Goal: Browse casually: Explore the website without a specific task or goal

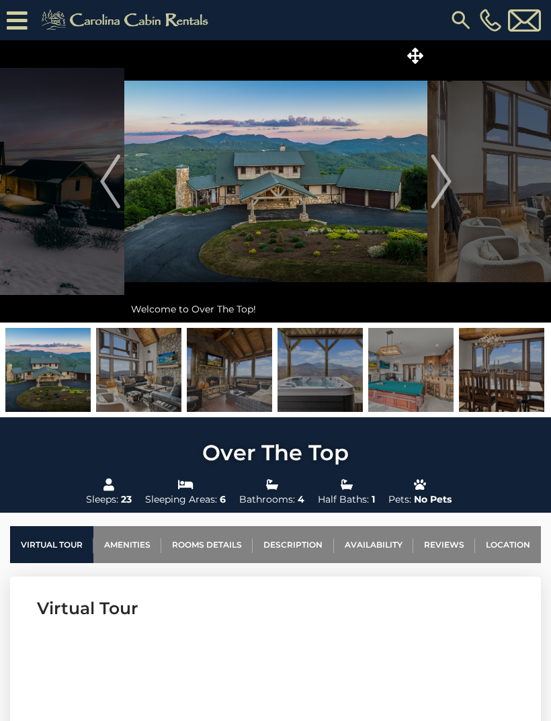
click at [444, 182] on img "Next" at bounding box center [441, 182] width 20 height 54
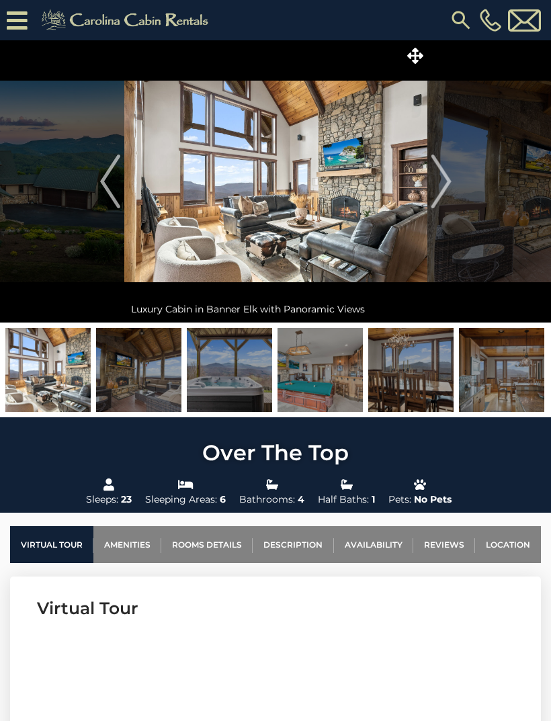
click at [446, 182] on img "Next" at bounding box center [441, 182] width 20 height 54
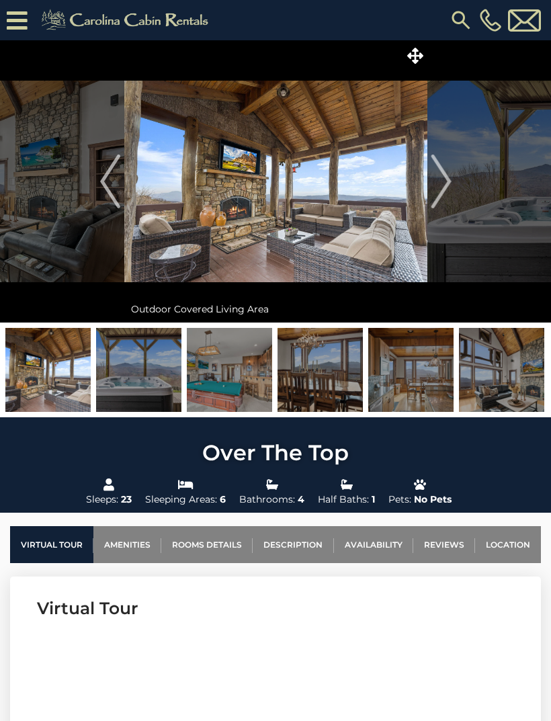
click at [438, 179] on img "Next" at bounding box center [441, 182] width 20 height 54
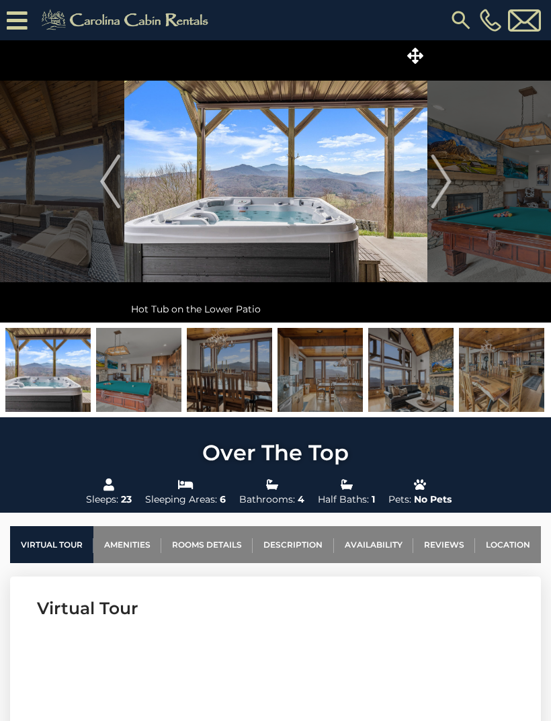
click at [450, 187] on img "Next" at bounding box center [441, 182] width 20 height 54
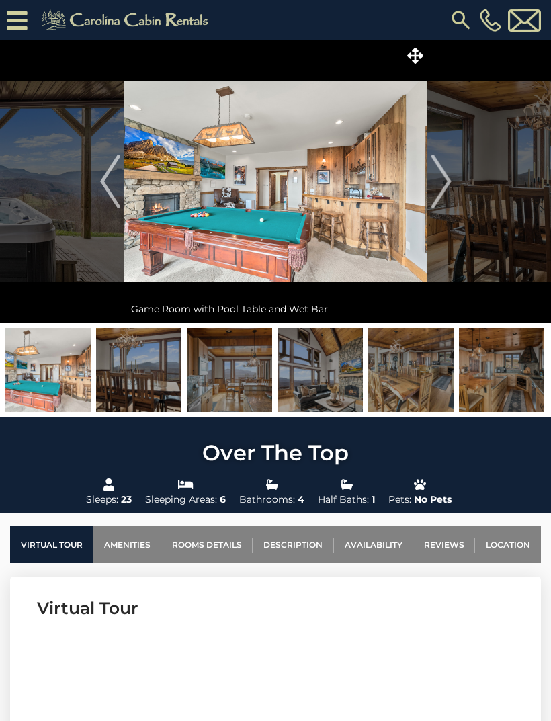
click at [110, 173] on img "Previous" at bounding box center [110, 182] width 20 height 54
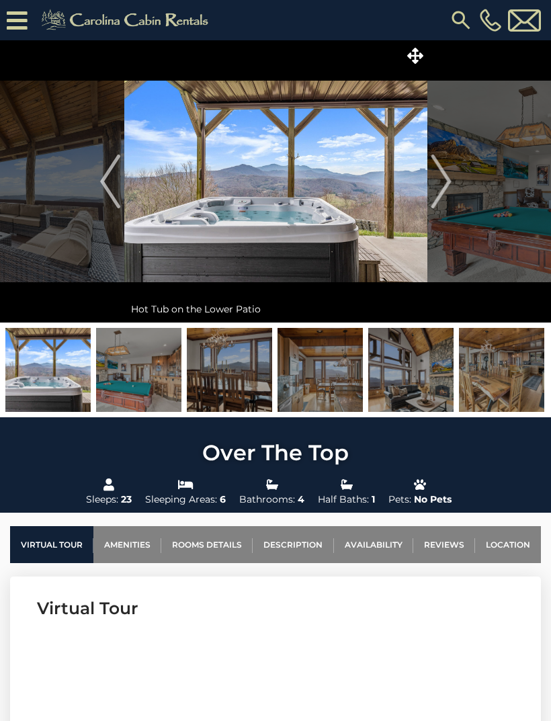
click at [435, 176] on img "Next" at bounding box center [441, 182] width 20 height 54
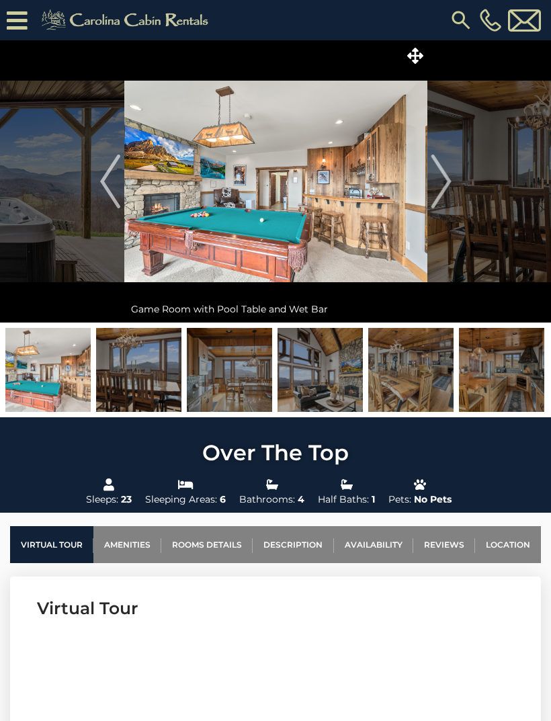
click at [438, 179] on img "Next" at bounding box center [441, 182] width 20 height 54
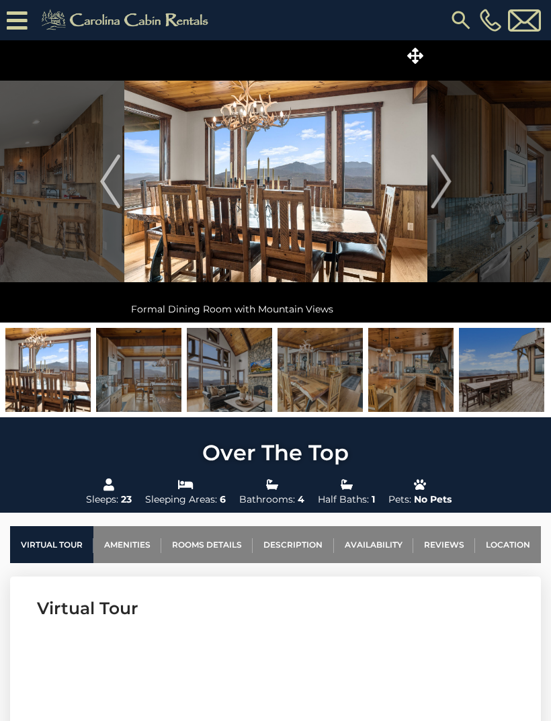
click at [454, 180] on button "Next" at bounding box center [441, 181] width 28 height 282
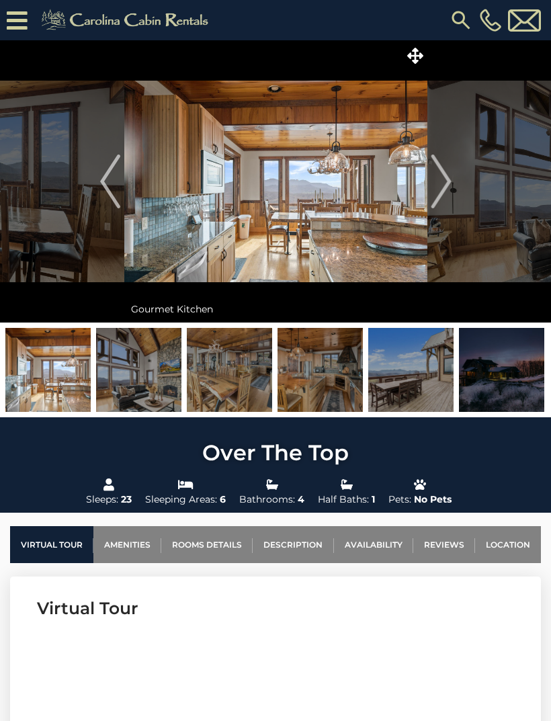
click at [438, 175] on img "Next" at bounding box center [441, 182] width 20 height 54
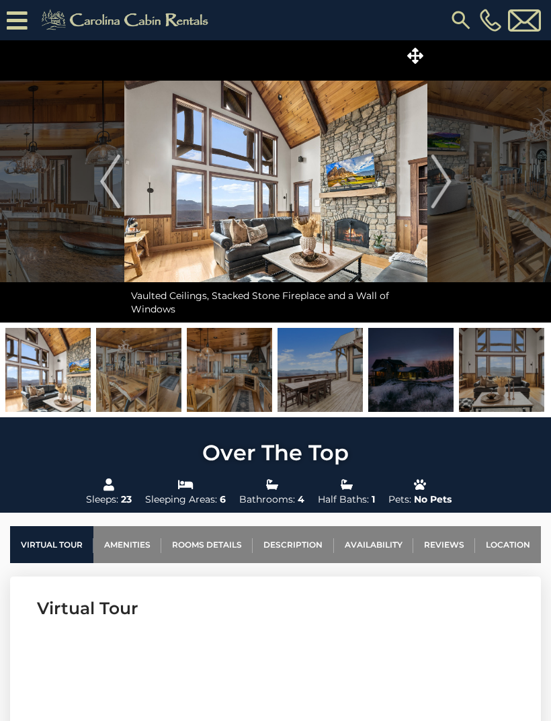
click at [448, 188] on img "Next" at bounding box center [441, 182] width 20 height 54
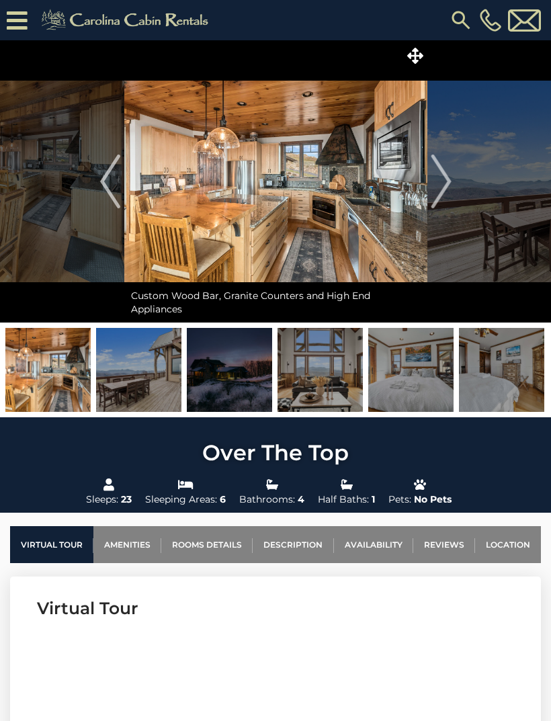
click at [443, 178] on img "Next" at bounding box center [441, 182] width 20 height 54
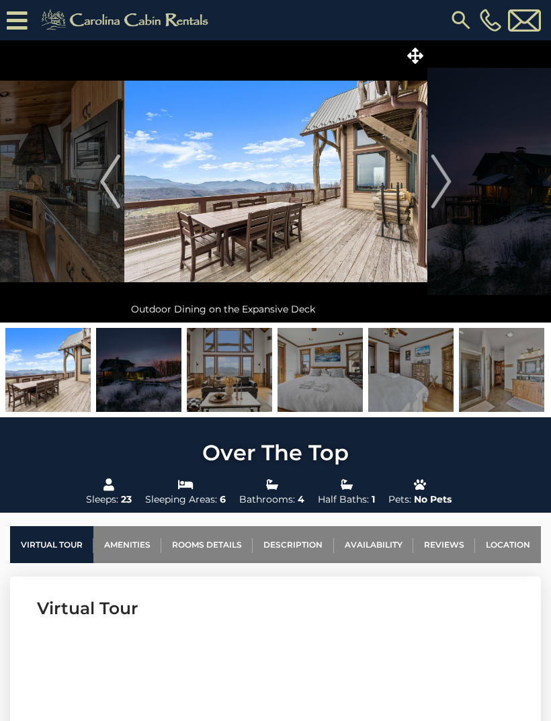
click at [444, 183] on img "Next" at bounding box center [441, 182] width 20 height 54
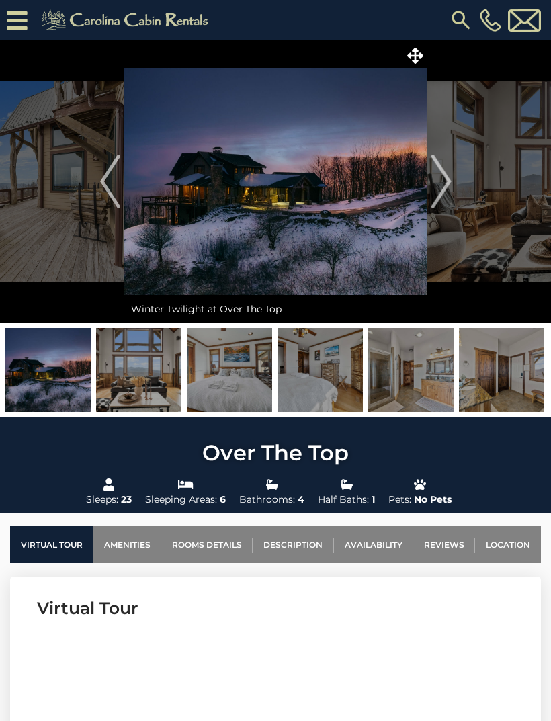
click at [431, 187] on img "Next" at bounding box center [441, 182] width 20 height 54
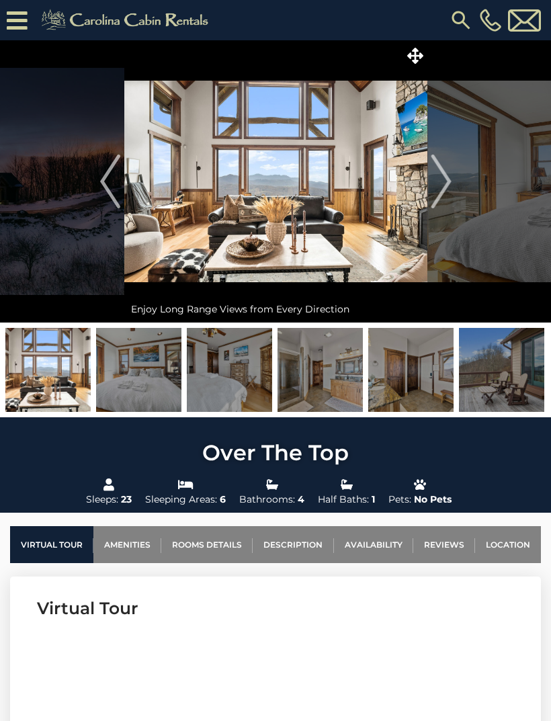
click at [440, 177] on img "Next" at bounding box center [441, 182] width 20 height 54
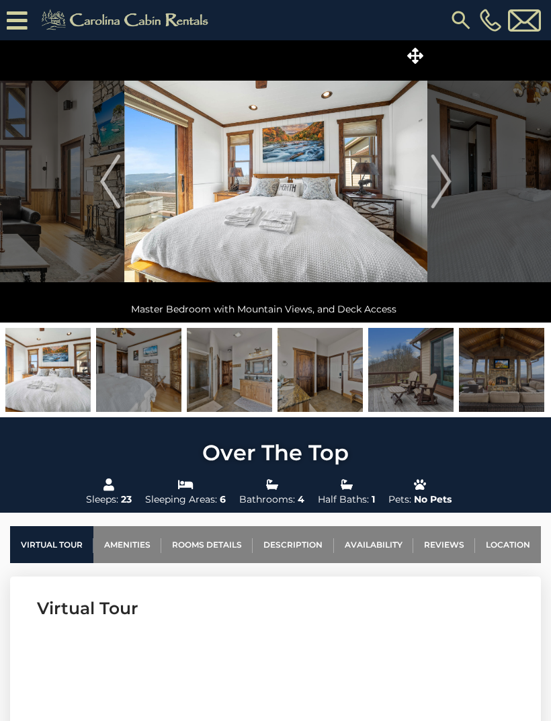
click at [441, 182] on img "Next" at bounding box center [441, 182] width 20 height 54
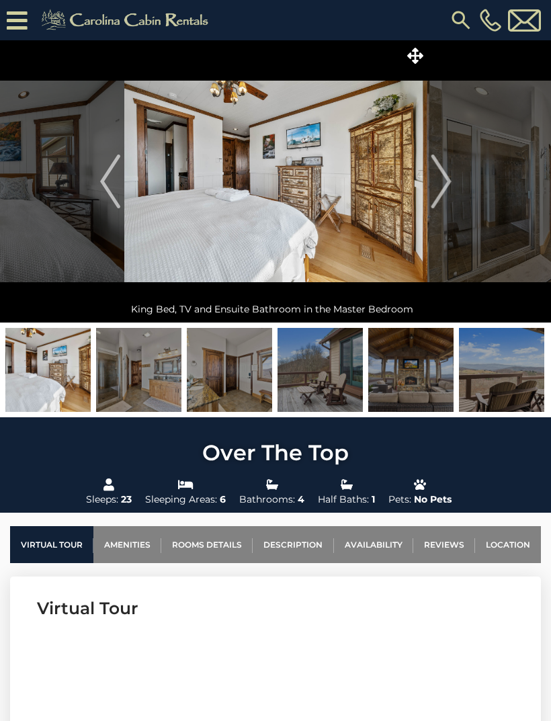
click at [169, 384] on img at bounding box center [138, 370] width 85 height 84
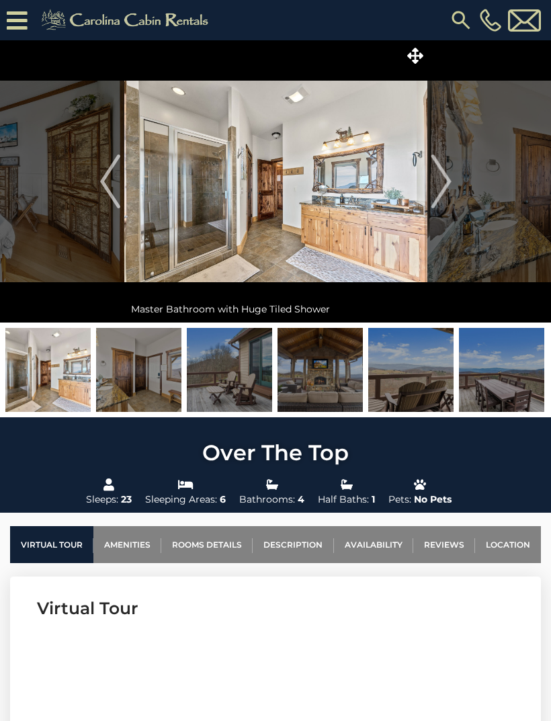
click at [180, 365] on img at bounding box center [138, 370] width 85 height 84
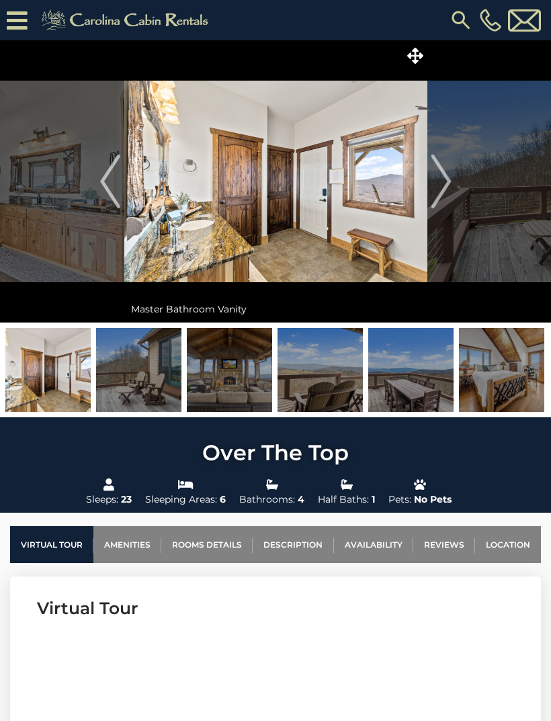
click at [236, 380] on img at bounding box center [229, 370] width 85 height 84
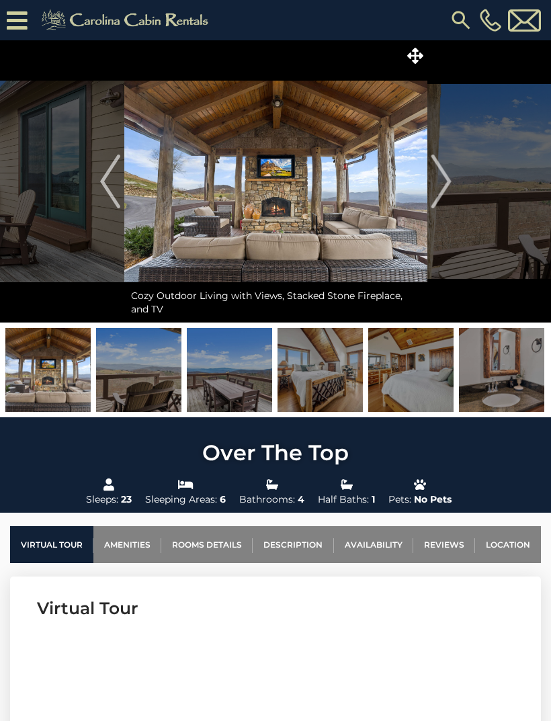
click at [302, 382] on img at bounding box center [320, 370] width 85 height 84
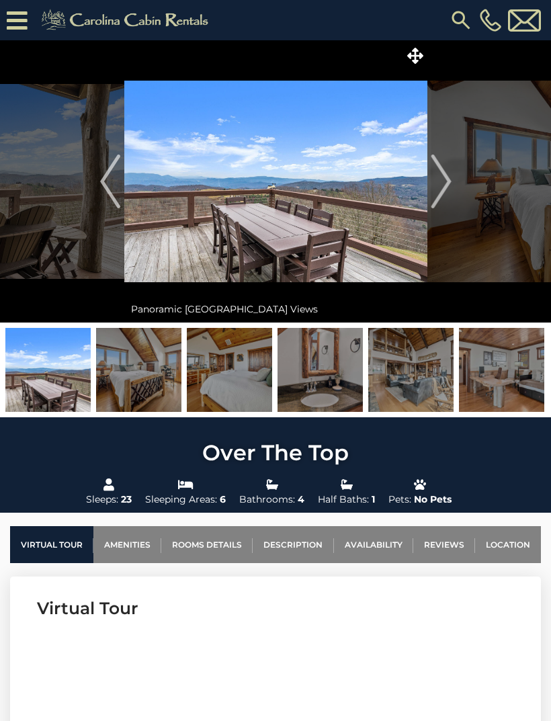
click at [424, 379] on img at bounding box center [410, 370] width 85 height 84
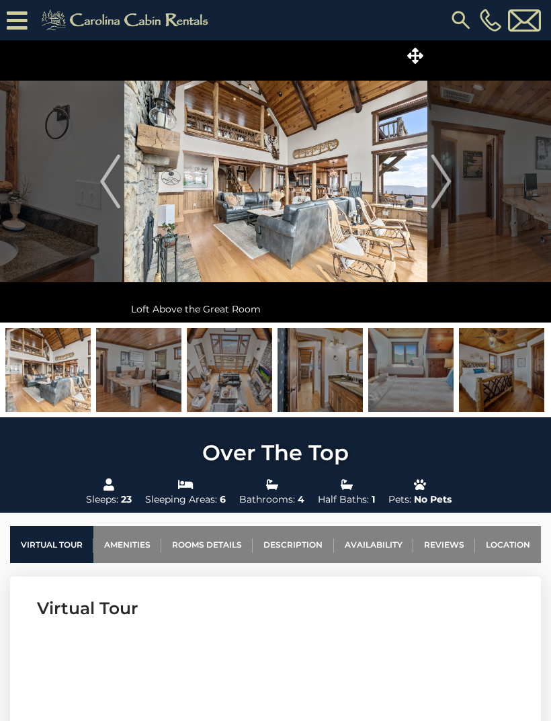
click at [337, 220] on img at bounding box center [275, 181] width 303 height 282
click at [444, 175] on img "Next" at bounding box center [441, 182] width 20 height 54
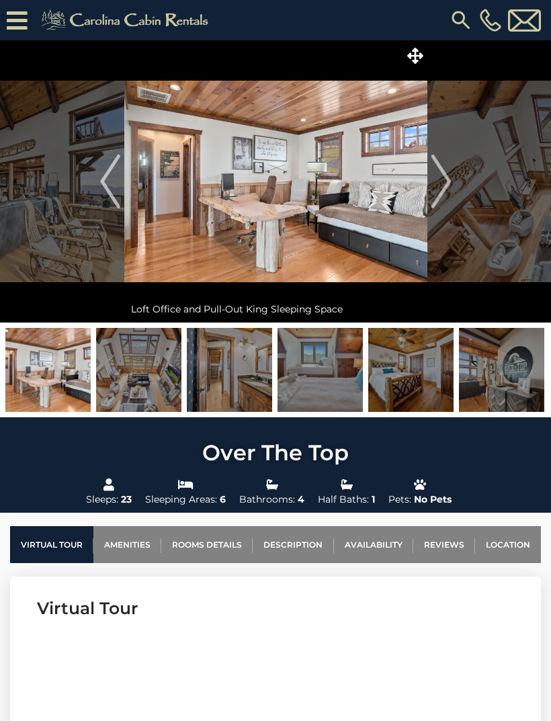
click at [440, 187] on img "Next" at bounding box center [441, 182] width 20 height 54
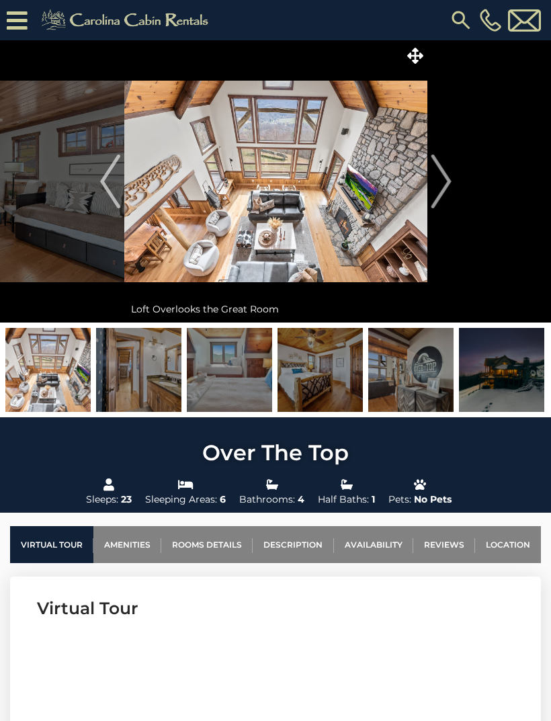
click at [434, 183] on img "Next" at bounding box center [441, 182] width 20 height 54
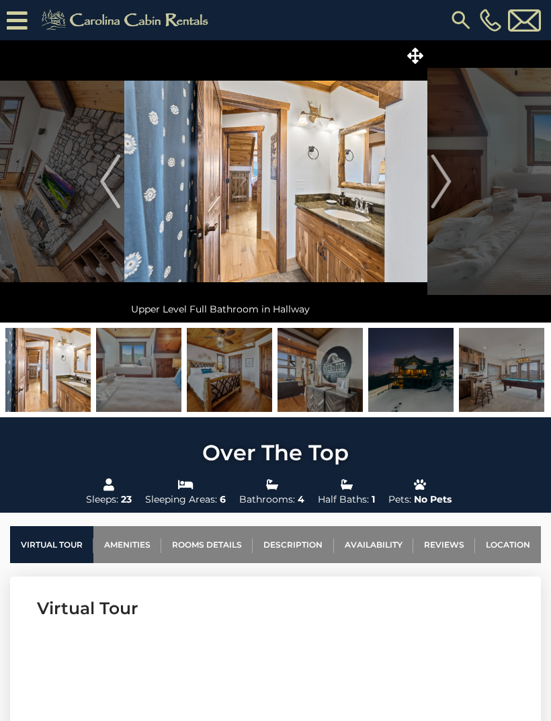
click at [432, 192] on img "Next" at bounding box center [441, 182] width 20 height 54
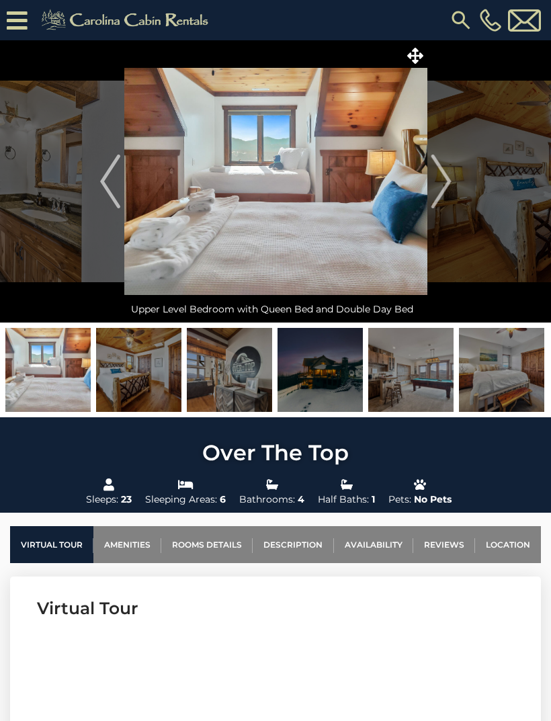
click at [444, 183] on img "Next" at bounding box center [441, 182] width 20 height 54
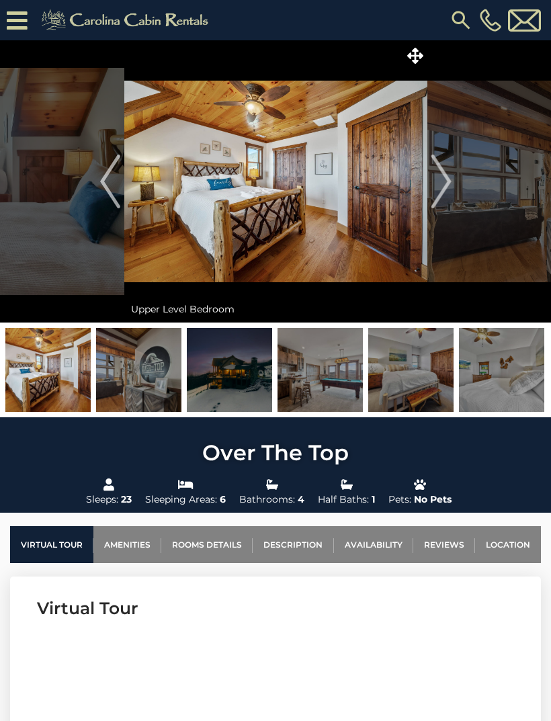
click at [446, 185] on img "Next" at bounding box center [441, 182] width 20 height 54
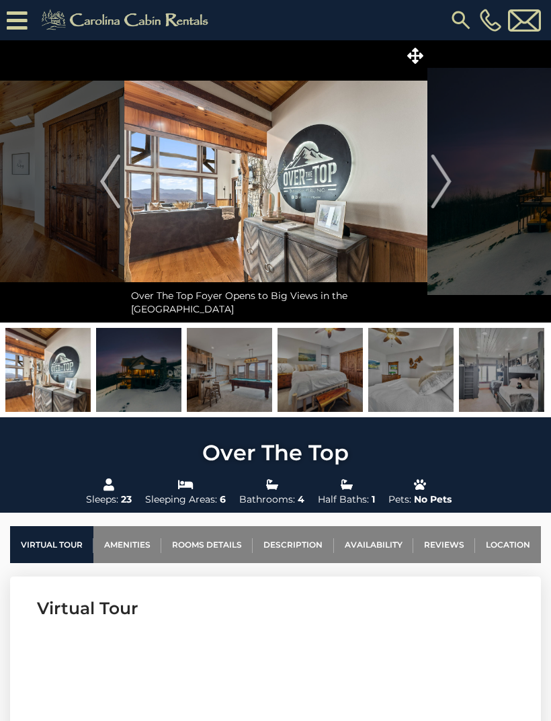
click at [442, 192] on img "Next" at bounding box center [441, 182] width 20 height 54
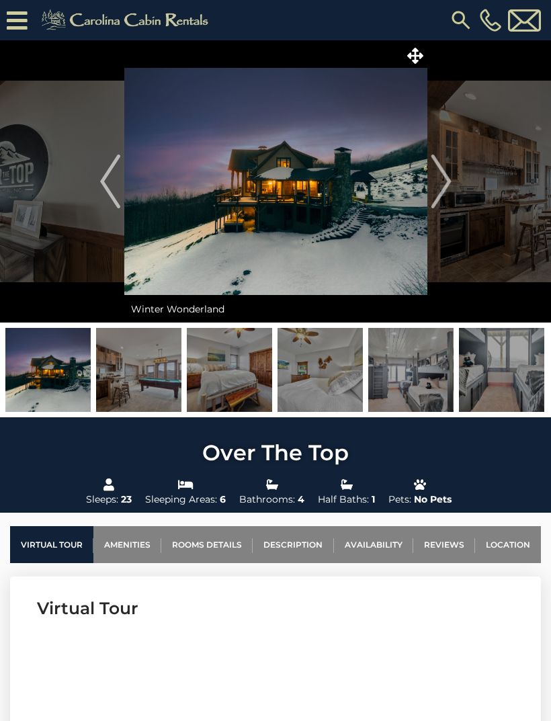
click at [435, 182] on img "Next" at bounding box center [441, 182] width 20 height 54
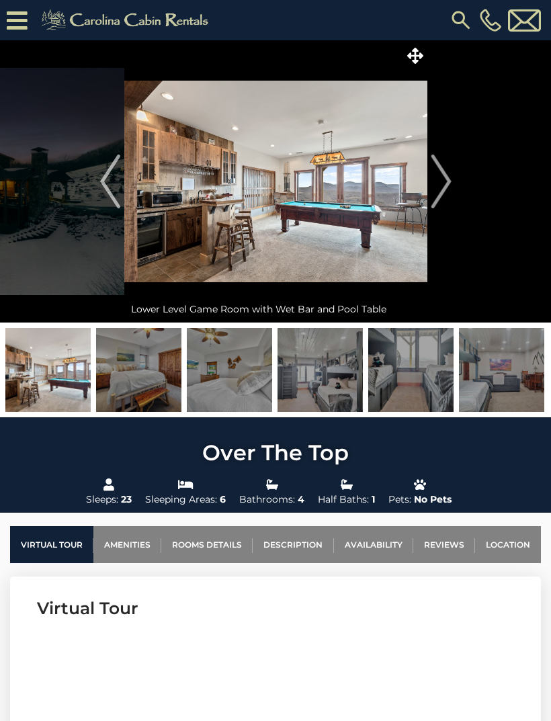
click at [437, 167] on img "Next" at bounding box center [441, 182] width 20 height 54
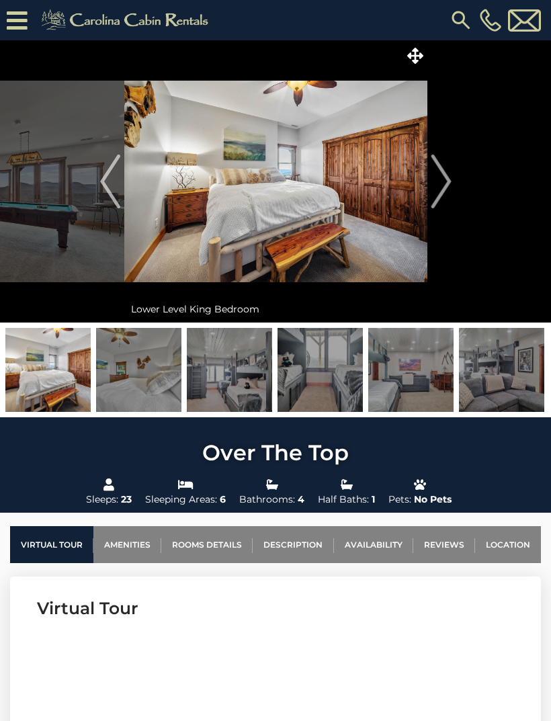
click at [444, 175] on img "Next" at bounding box center [441, 182] width 20 height 54
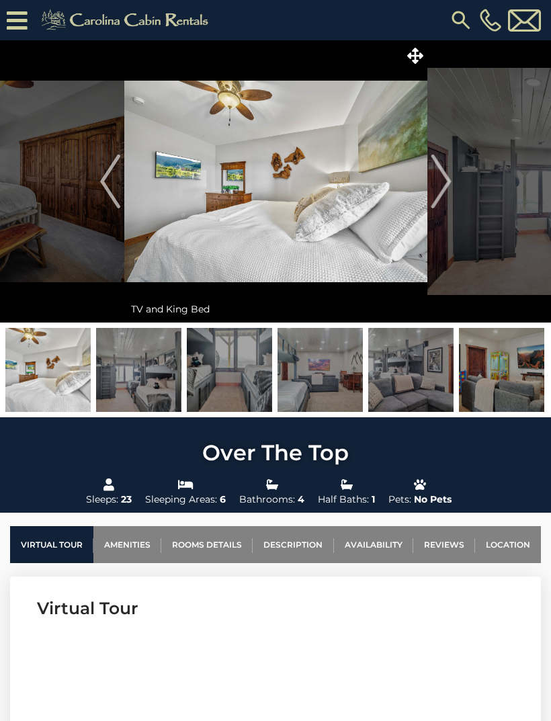
click at [124, 195] on img at bounding box center [275, 181] width 303 height 282
click at [118, 194] on img "Previous" at bounding box center [110, 182] width 20 height 54
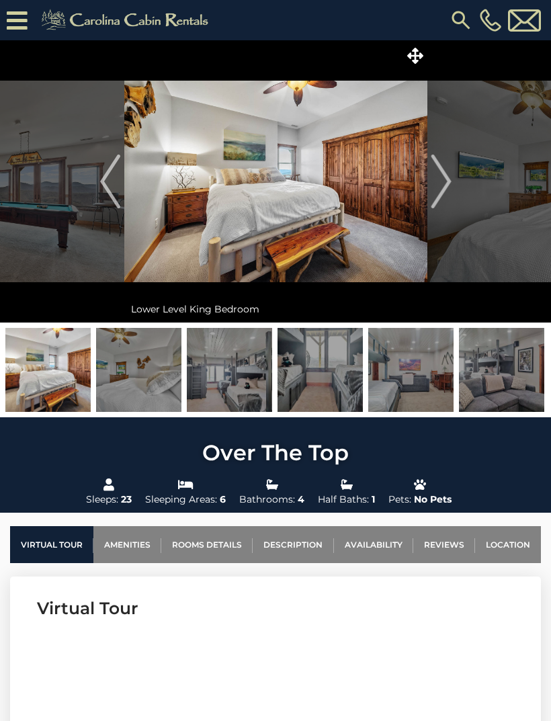
click at [446, 178] on img "Next" at bounding box center [441, 182] width 20 height 54
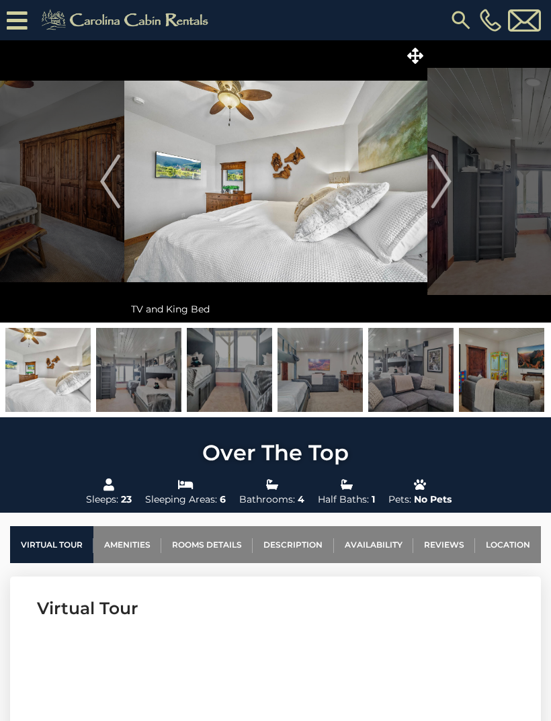
click at [443, 179] on img "Next" at bounding box center [441, 182] width 20 height 54
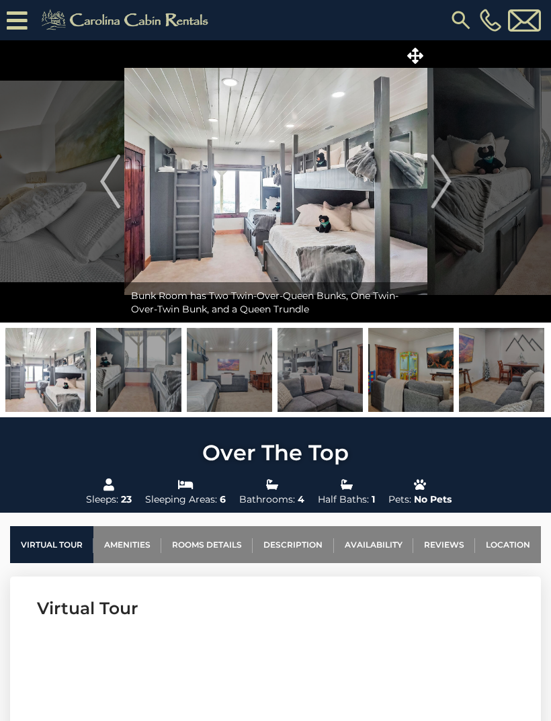
click at [448, 180] on img "Next" at bounding box center [441, 182] width 20 height 54
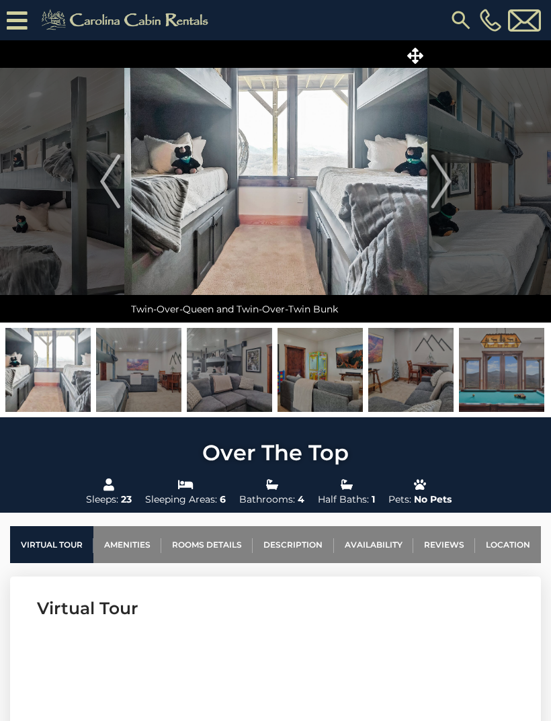
click at [446, 183] on img "Next" at bounding box center [441, 182] width 20 height 54
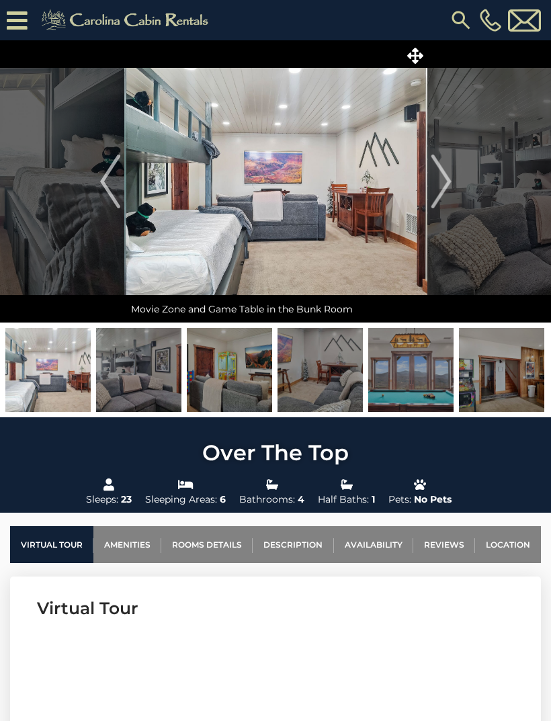
click at [442, 183] on img "Next" at bounding box center [441, 182] width 20 height 54
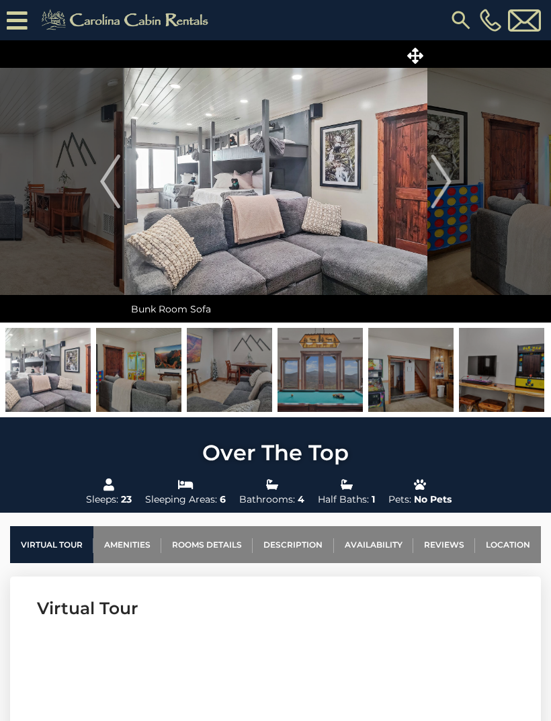
click at [324, 380] on img at bounding box center [320, 370] width 85 height 84
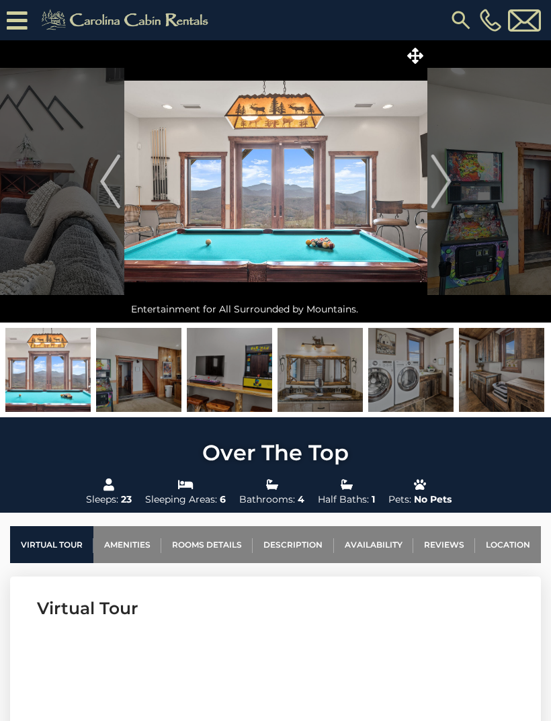
click at [442, 197] on img "Next" at bounding box center [441, 182] width 20 height 54
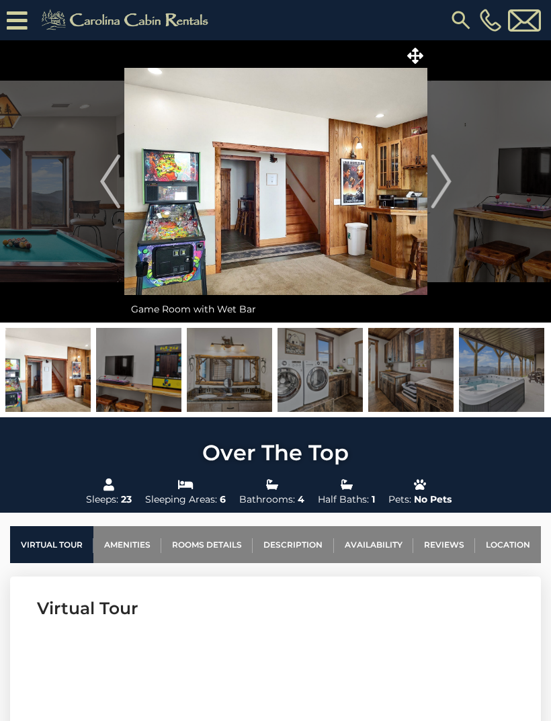
click at [452, 185] on button "Next" at bounding box center [441, 181] width 28 height 282
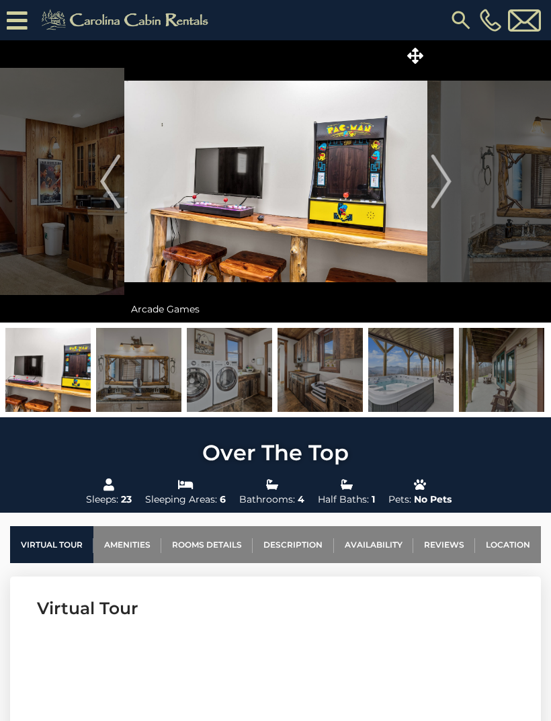
click at [443, 186] on img "Next" at bounding box center [441, 182] width 20 height 54
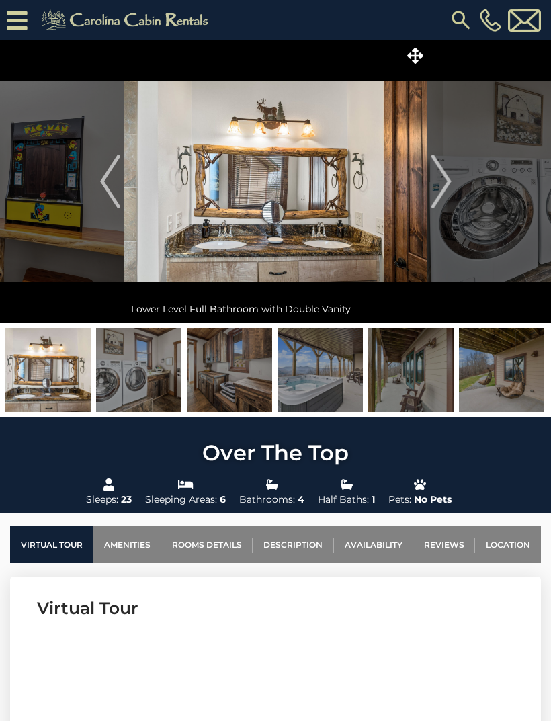
click at [442, 177] on img "Next" at bounding box center [441, 182] width 20 height 54
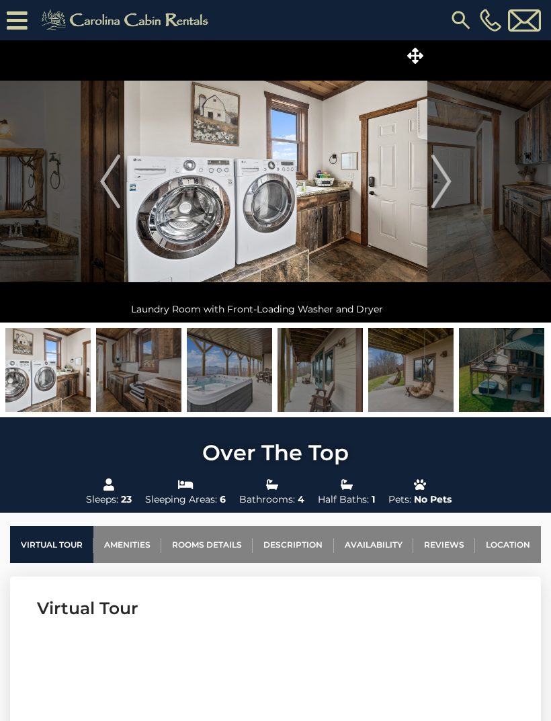
click at [447, 178] on img "Next" at bounding box center [441, 182] width 20 height 54
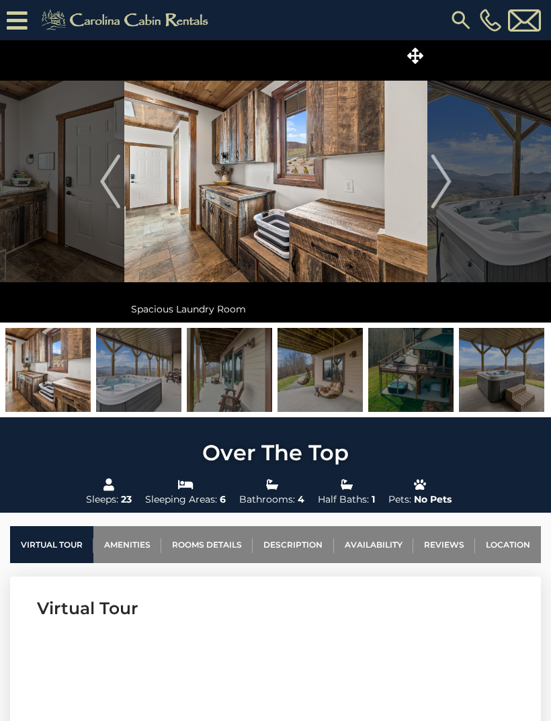
click at [448, 177] on img "Next" at bounding box center [441, 182] width 20 height 54
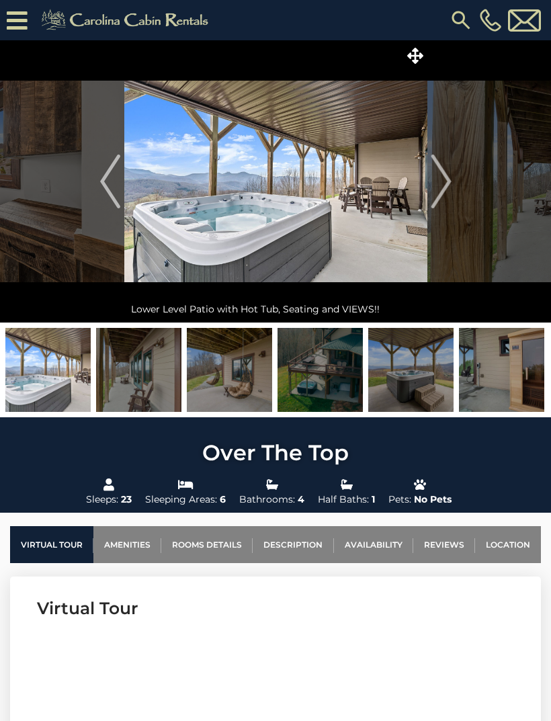
click at [444, 181] on img "Next" at bounding box center [441, 182] width 20 height 54
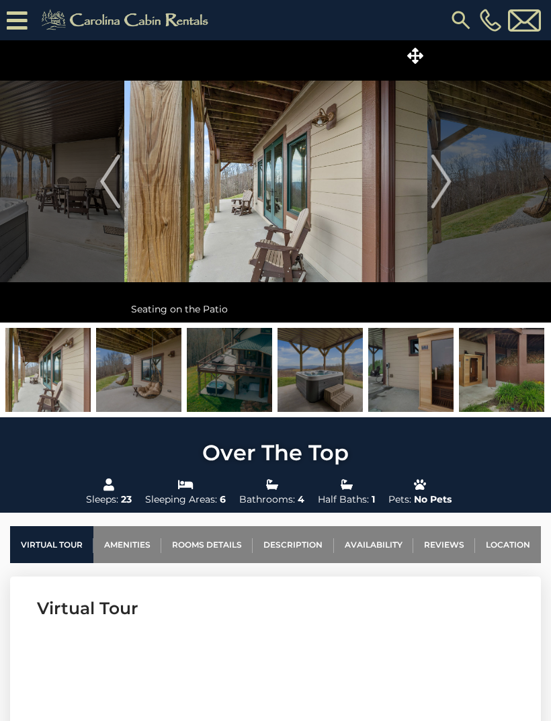
click at [442, 178] on img "Next" at bounding box center [441, 182] width 20 height 54
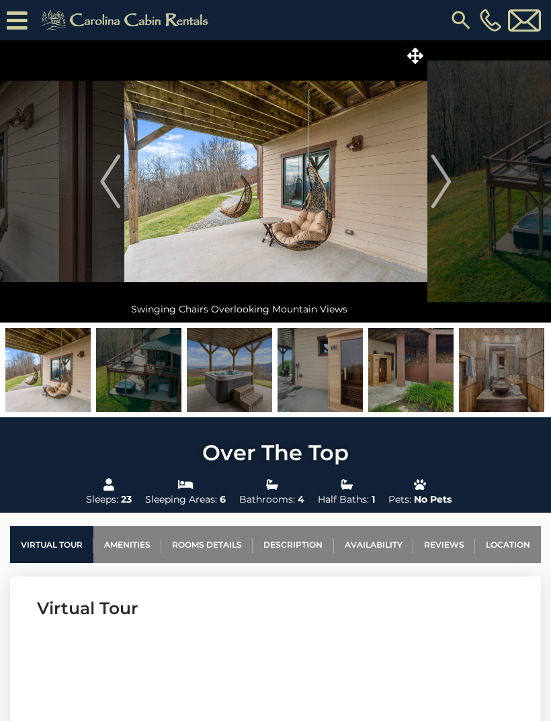
click at [440, 179] on img "Next" at bounding box center [441, 182] width 20 height 54
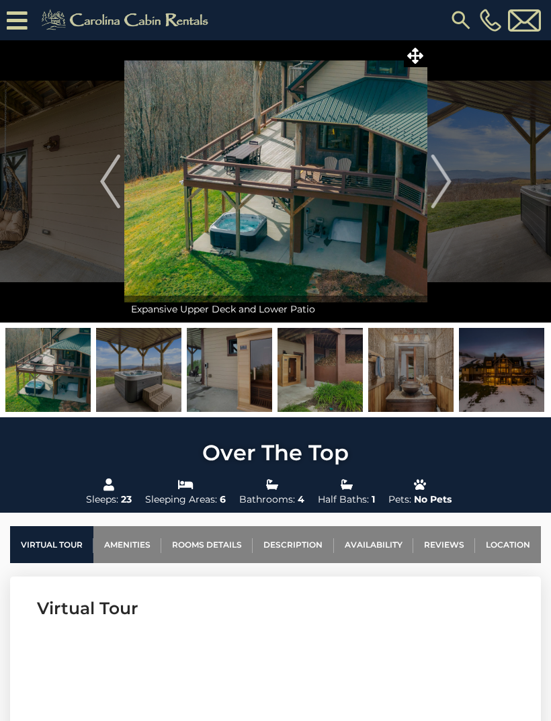
click at [442, 179] on img "Next" at bounding box center [441, 182] width 20 height 54
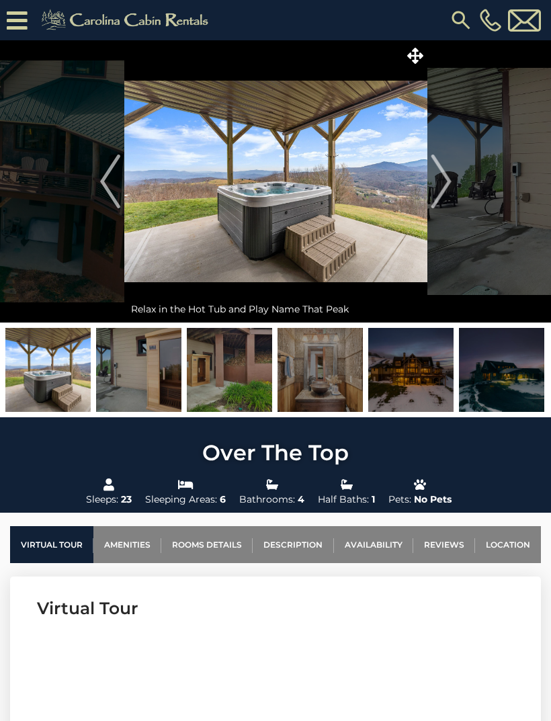
click at [446, 175] on img "Next" at bounding box center [441, 182] width 20 height 54
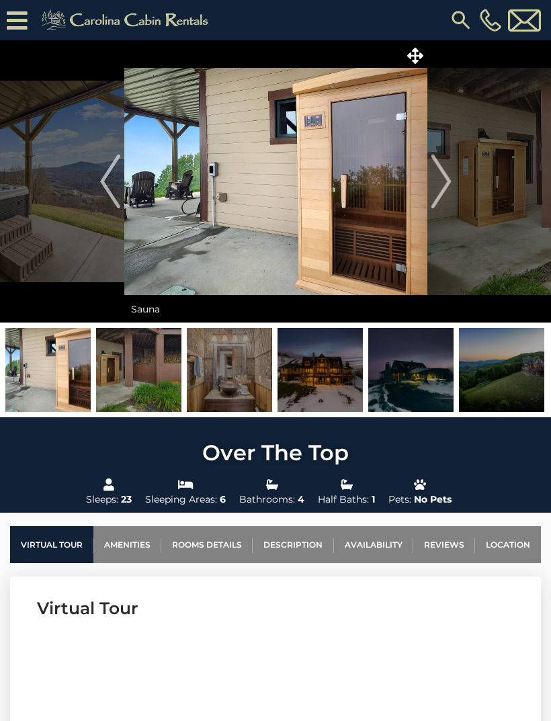
click at [444, 179] on img "Next" at bounding box center [441, 182] width 20 height 54
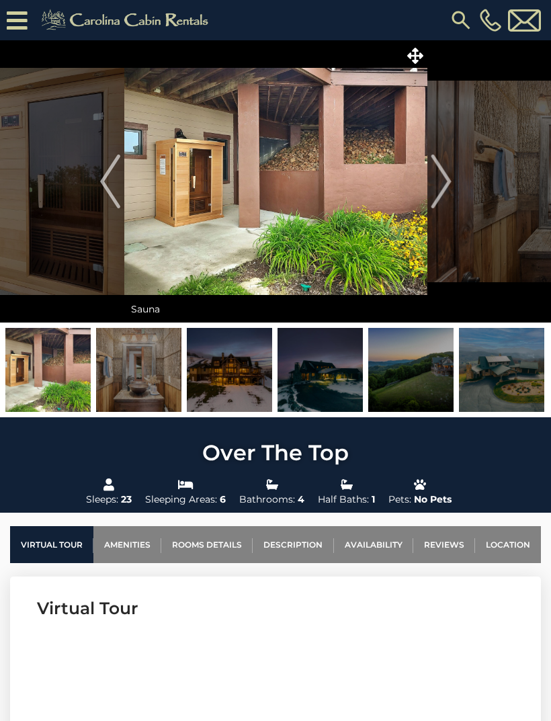
click at [443, 179] on img "Next" at bounding box center [441, 182] width 20 height 54
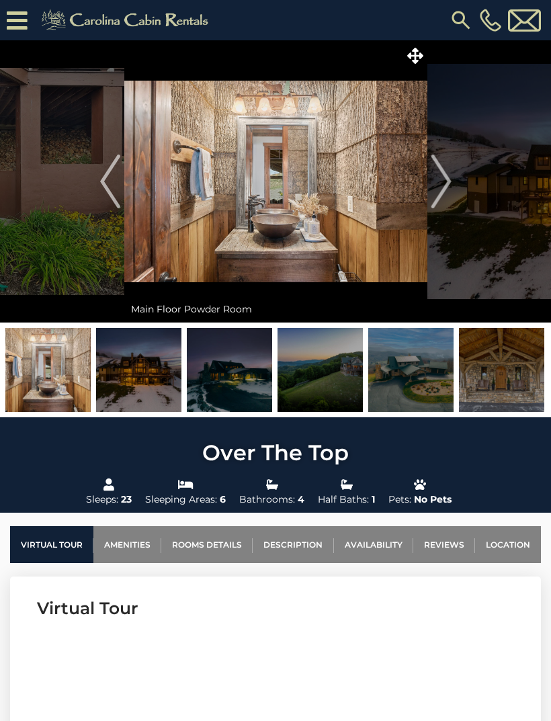
click at [441, 181] on img "Next" at bounding box center [441, 182] width 20 height 54
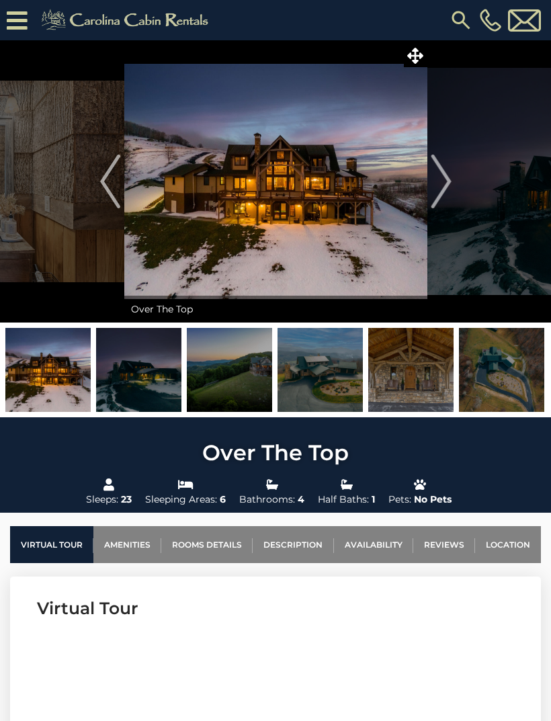
click at [101, 180] on img "Previous" at bounding box center [110, 182] width 20 height 54
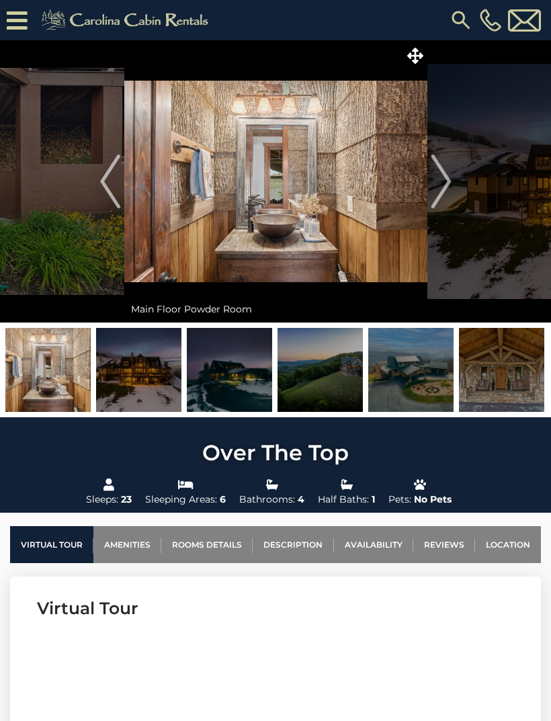
click at [448, 182] on img "Next" at bounding box center [441, 182] width 20 height 54
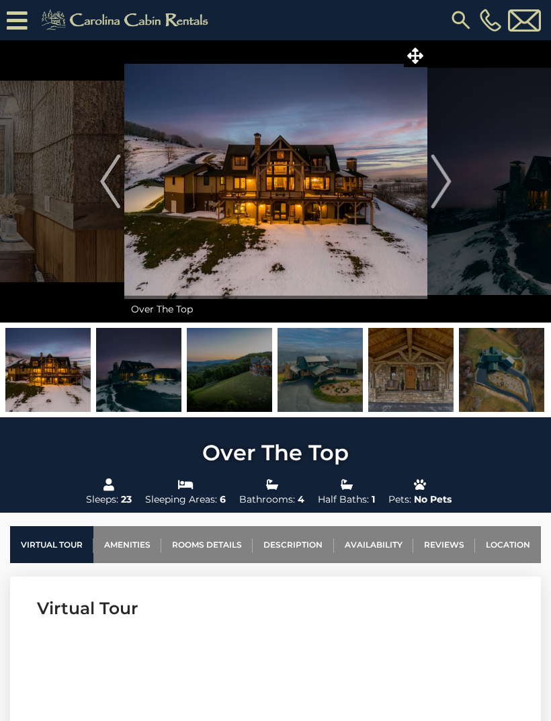
click at [446, 183] on img "Next" at bounding box center [441, 182] width 20 height 54
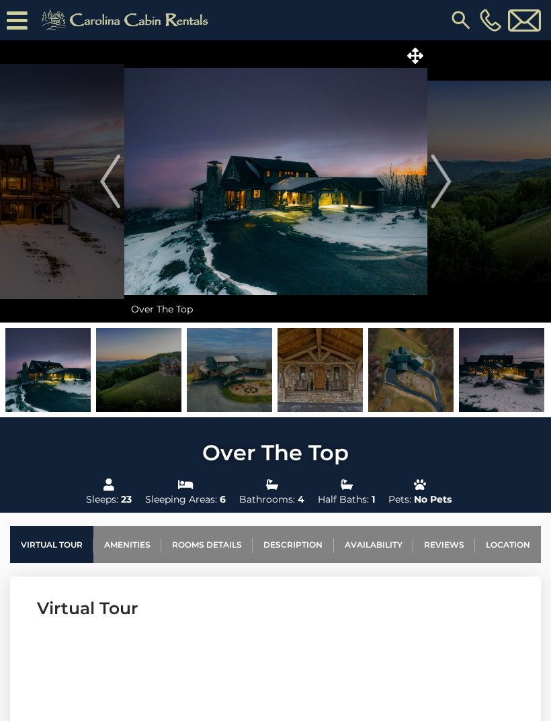
click at [450, 175] on img "Next" at bounding box center [441, 182] width 20 height 54
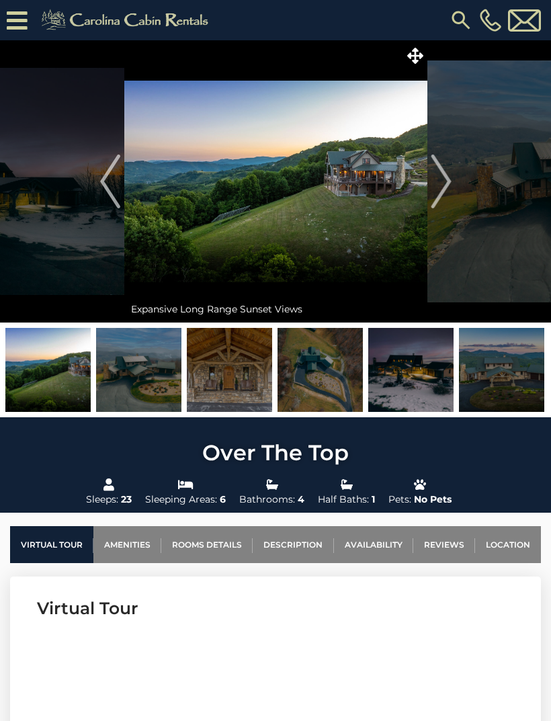
click at [442, 182] on img "Next" at bounding box center [441, 182] width 20 height 54
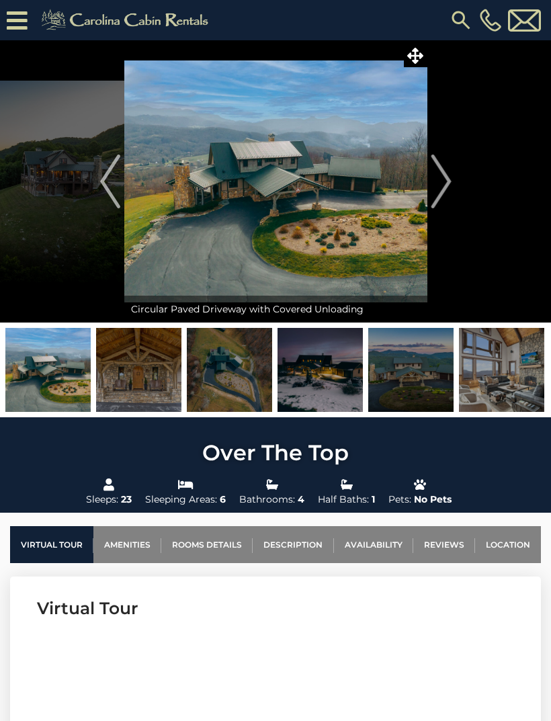
click at [443, 187] on img "Next" at bounding box center [441, 182] width 20 height 54
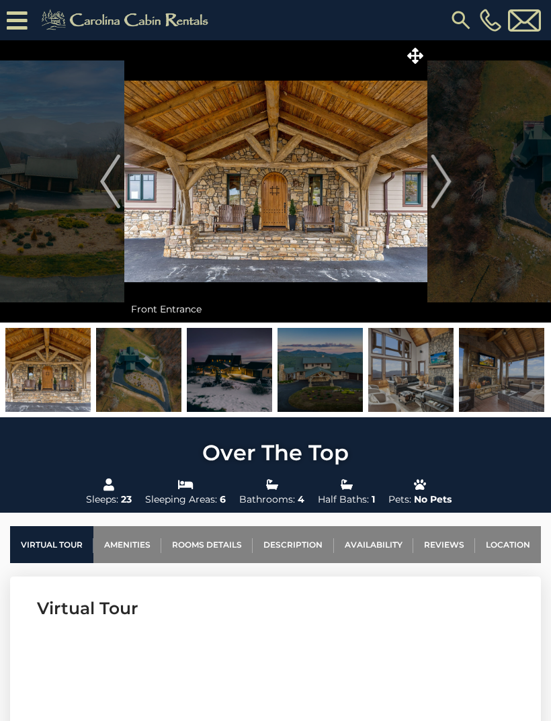
click at [444, 185] on img "Next" at bounding box center [441, 182] width 20 height 54
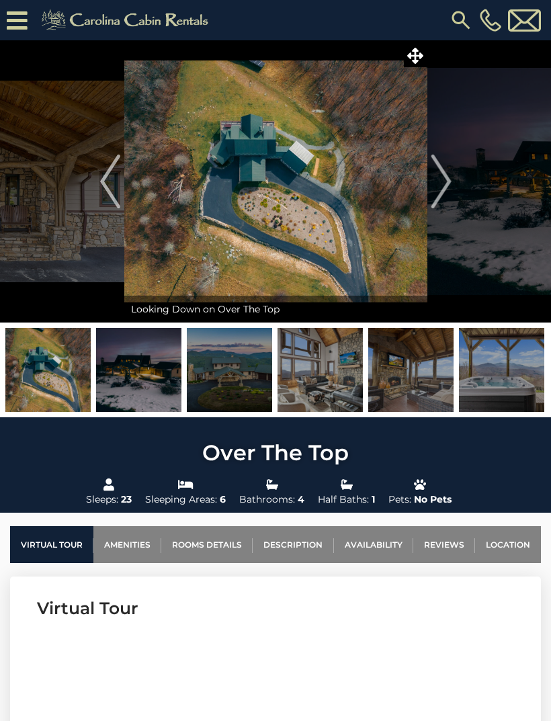
click at [443, 180] on img "Next" at bounding box center [441, 182] width 20 height 54
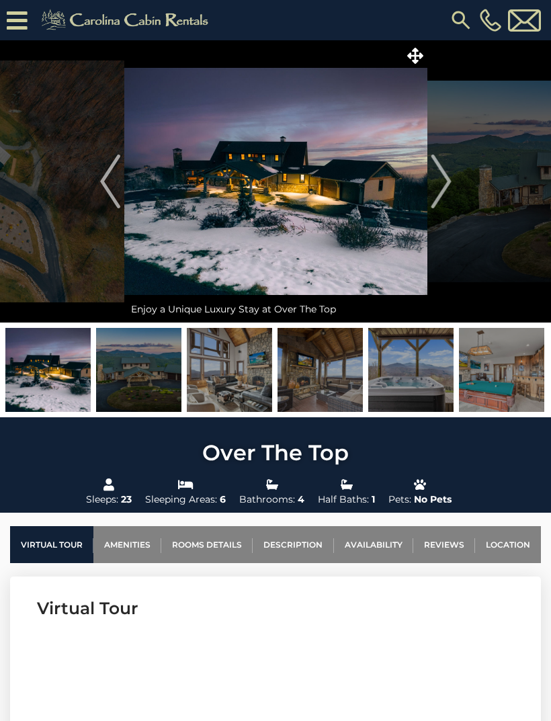
click at [442, 182] on img "Next" at bounding box center [441, 182] width 20 height 54
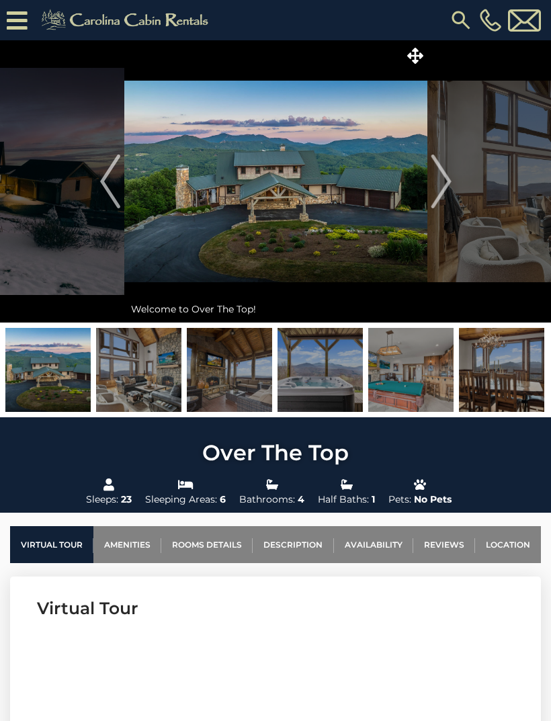
click at [438, 174] on img "Next" at bounding box center [441, 182] width 20 height 54
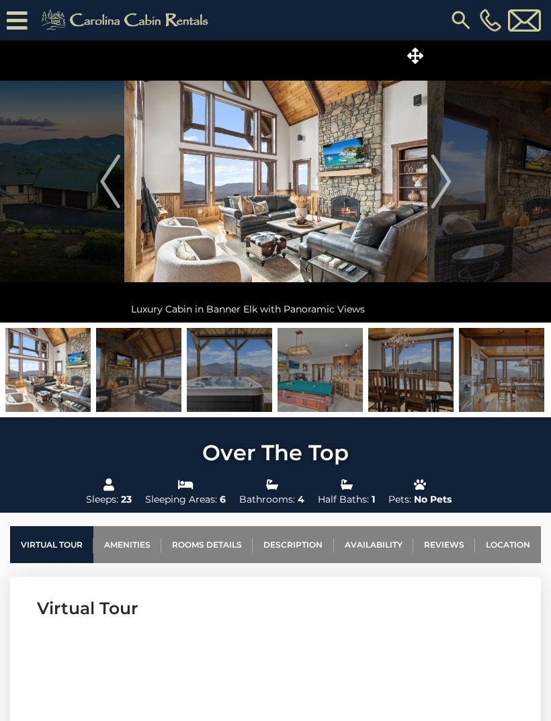
click at [451, 177] on img "Next" at bounding box center [441, 182] width 20 height 54
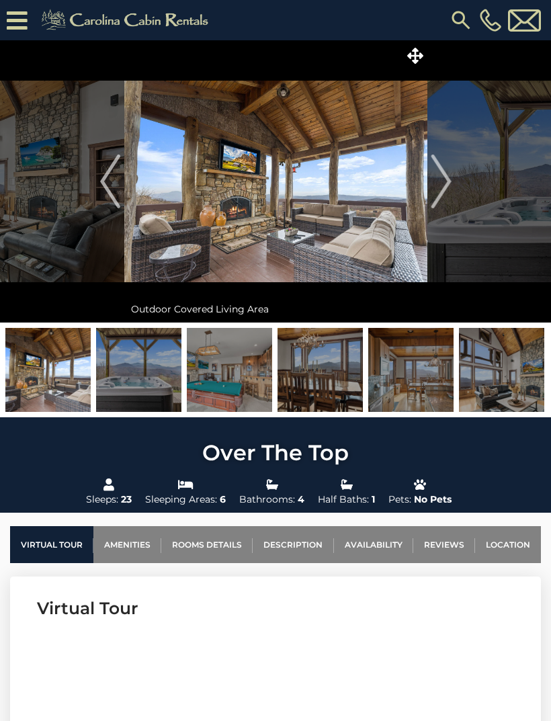
click at [440, 188] on img "Next" at bounding box center [441, 182] width 20 height 54
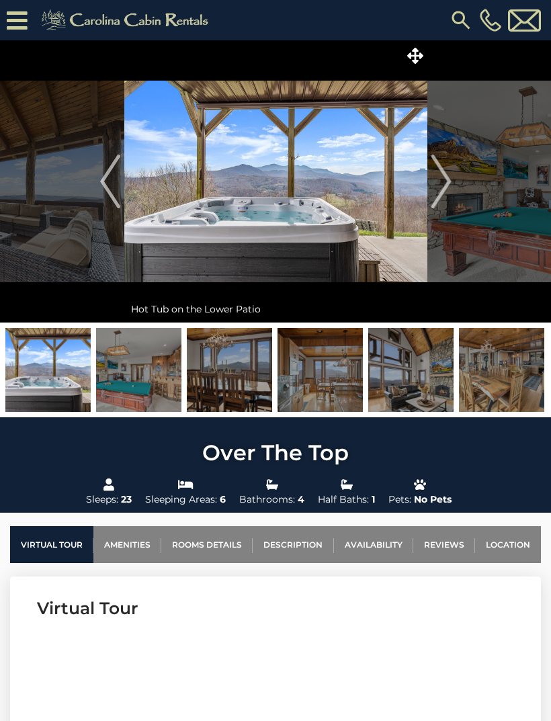
click at [443, 187] on img "Next" at bounding box center [441, 182] width 20 height 54
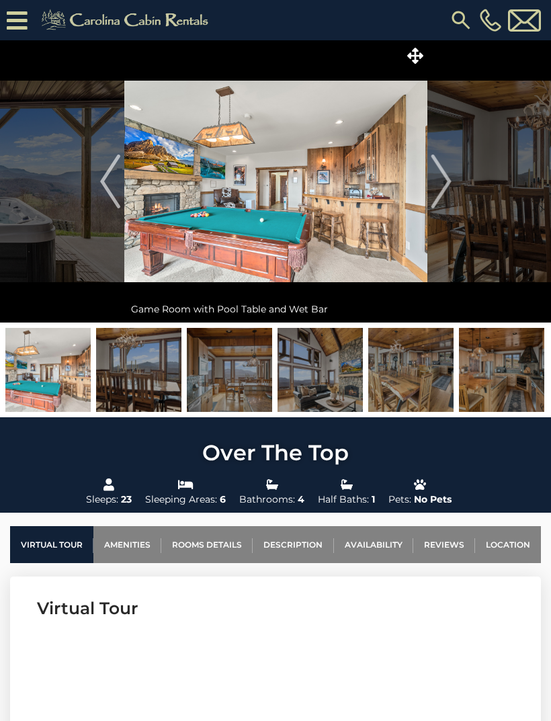
click at [448, 192] on img "Next" at bounding box center [441, 182] width 20 height 54
